Goal: Transaction & Acquisition: Purchase product/service

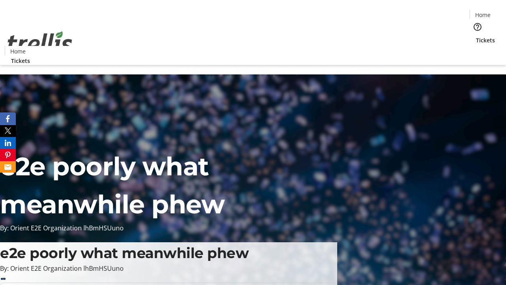
click at [476, 36] on span "Tickets" at bounding box center [485, 40] width 19 height 8
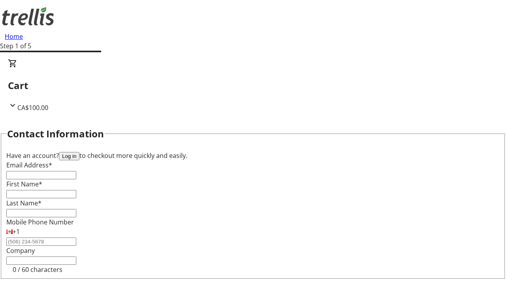
type input "FREE"
type input "[EMAIL_ADDRESS][PERSON_NAME][DOMAIN_NAME]"
type input "[PERSON_NAME]"
